Goal: Communication & Community: Answer question/provide support

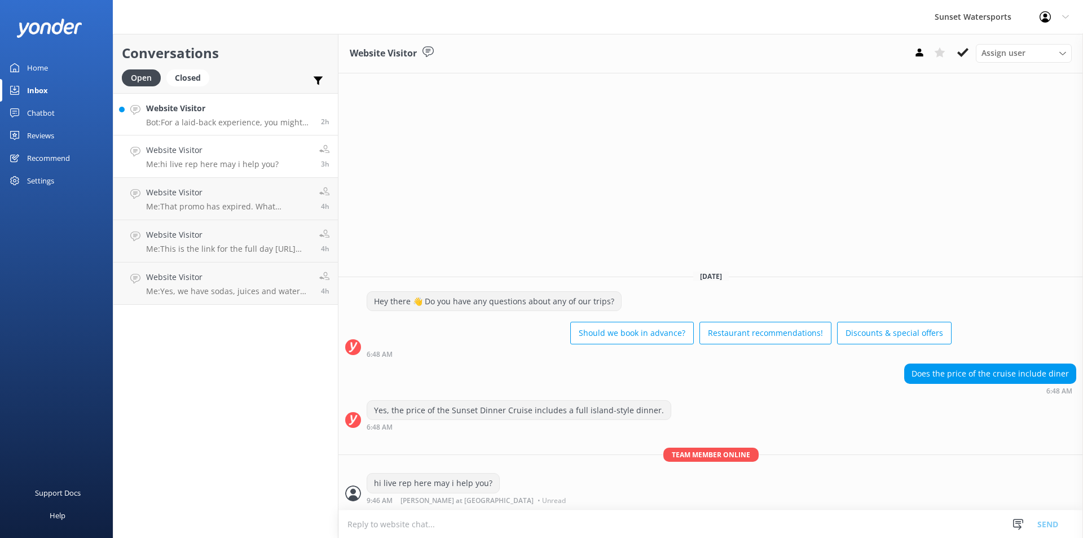
click at [232, 115] on h4 "Website Visitor" at bounding box center [229, 108] width 166 height 12
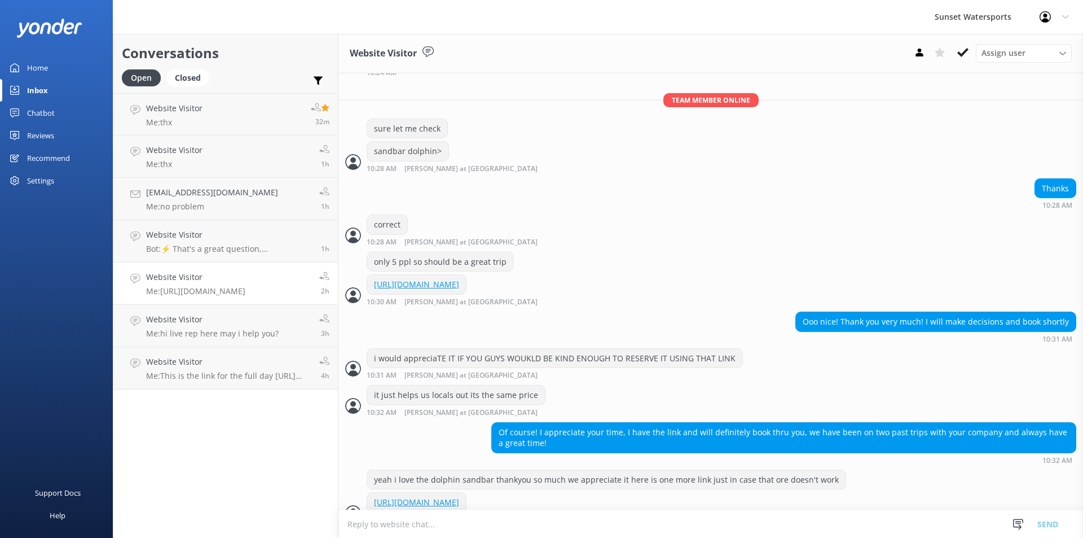
scroll to position [392, 0]
